Goal: Use online tool/utility: Utilize a website feature to perform a specific function

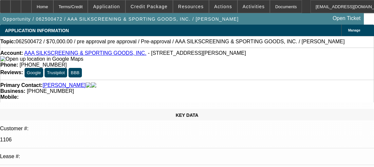
select select "0"
select select "2"
select select "0.1"
select select "4"
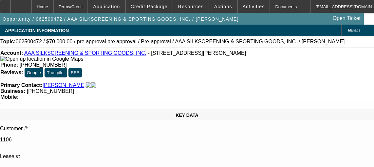
scroll to position [380, 0]
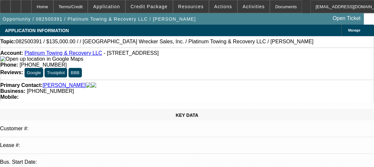
select select "0"
select select "2"
select select "0.1"
select select "4"
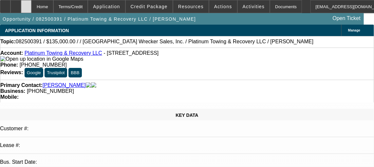
click at [31, 10] on div at bounding box center [26, 6] width 10 height 13
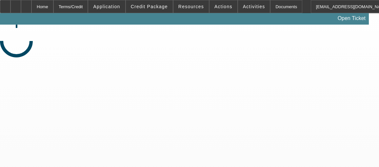
select select "0"
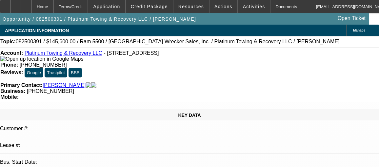
select select "1"
select select "2"
select select "6"
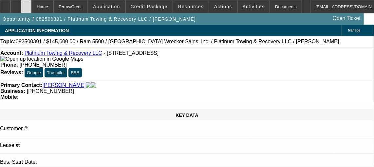
click at [31, 10] on div at bounding box center [26, 6] width 10 height 13
select select "0"
select select "1"
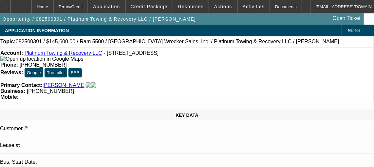
select select "2"
select select "6"
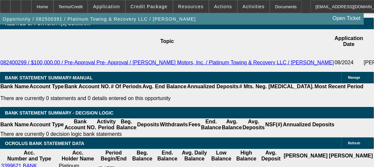
scroll to position [1113, 0]
